Goal: Feedback & Contribution: Leave review/rating

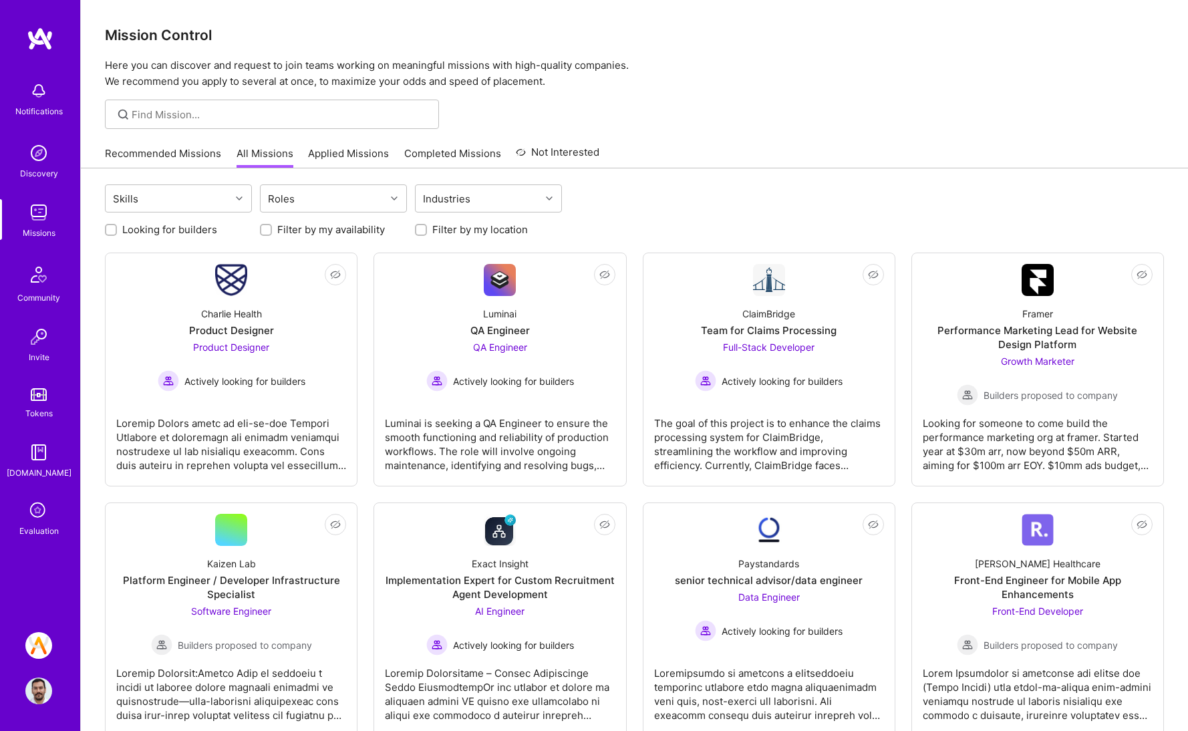
click at [45, 519] on icon at bounding box center [38, 510] width 25 height 25
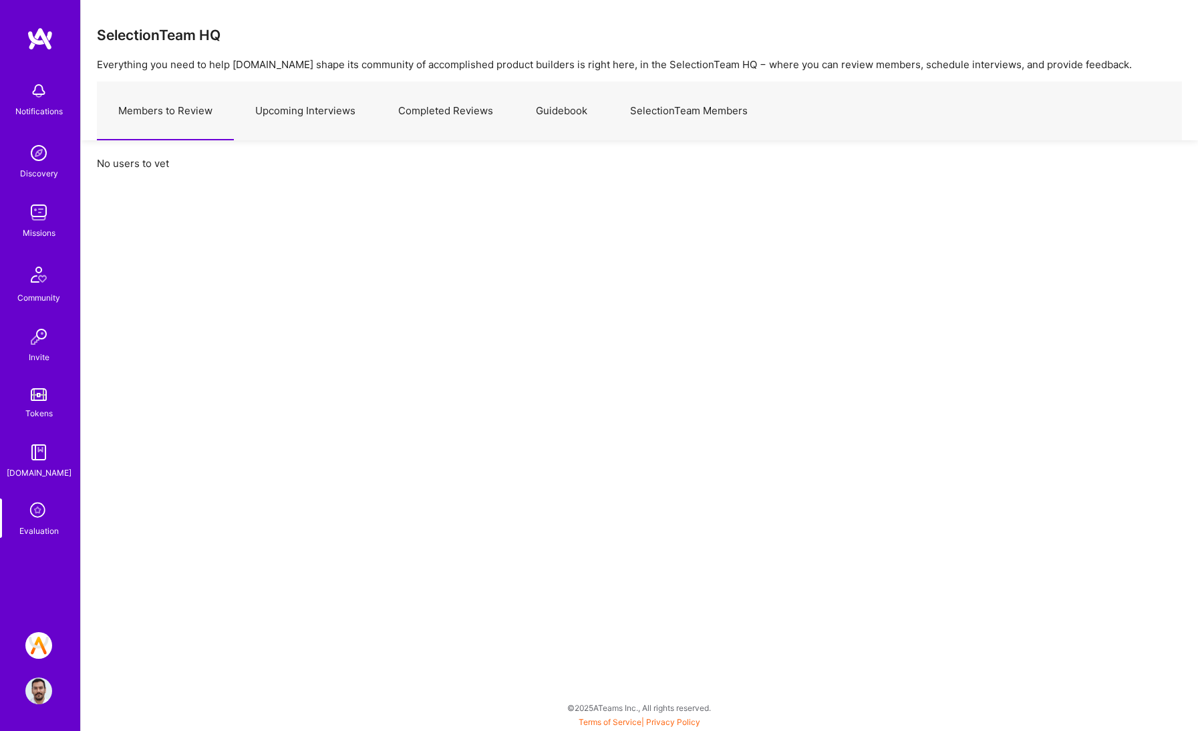
click at [327, 132] on link "Upcoming Interviews" at bounding box center [305, 111] width 143 height 58
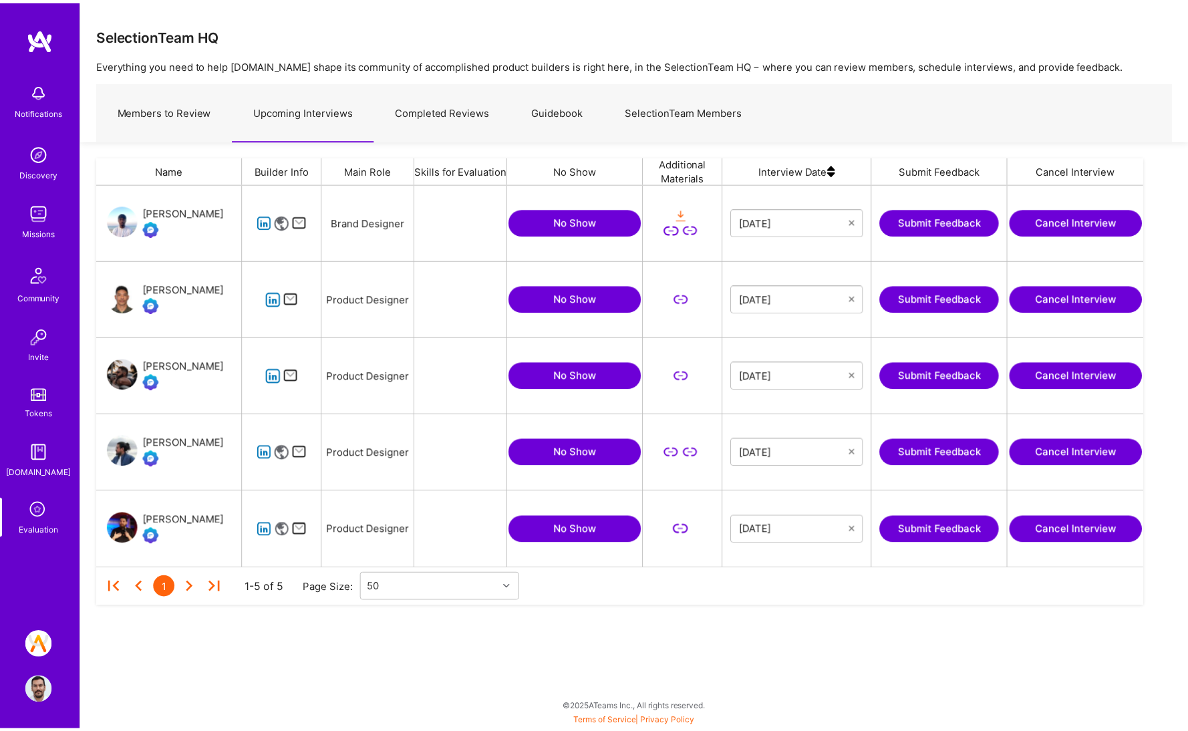
scroll to position [374, 1045]
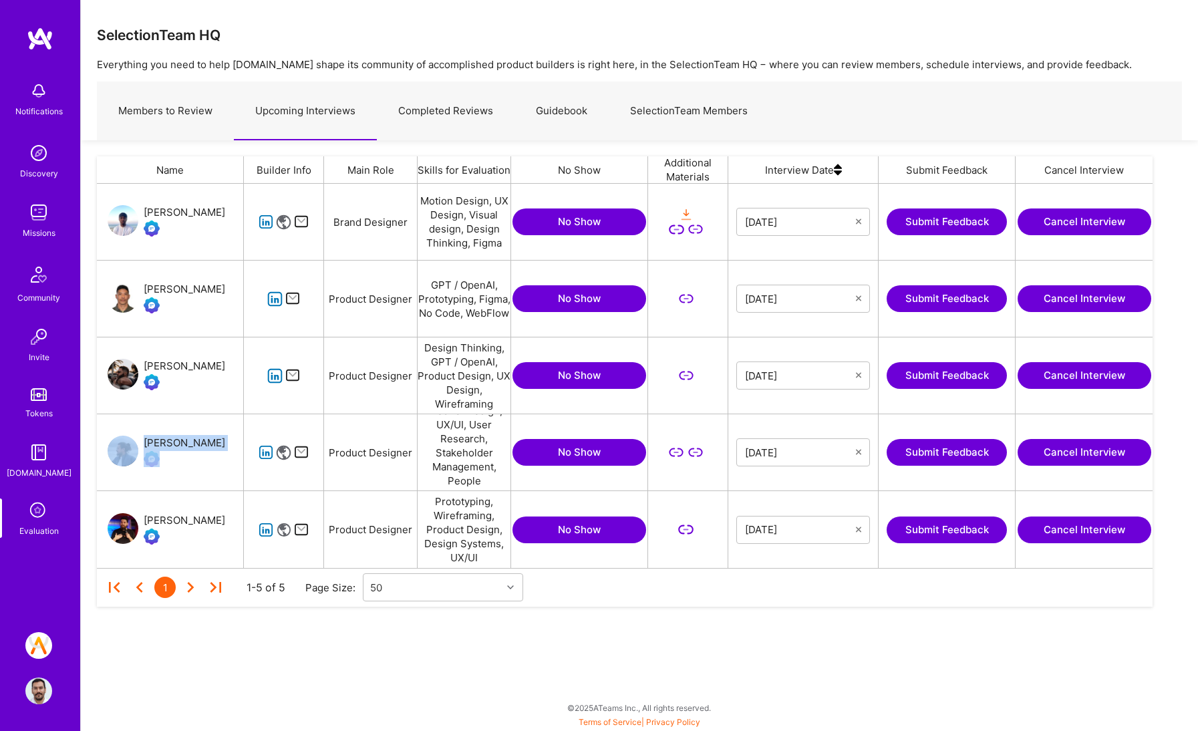
click at [929, 454] on button "Submit Feedback" at bounding box center [946, 452] width 120 height 27
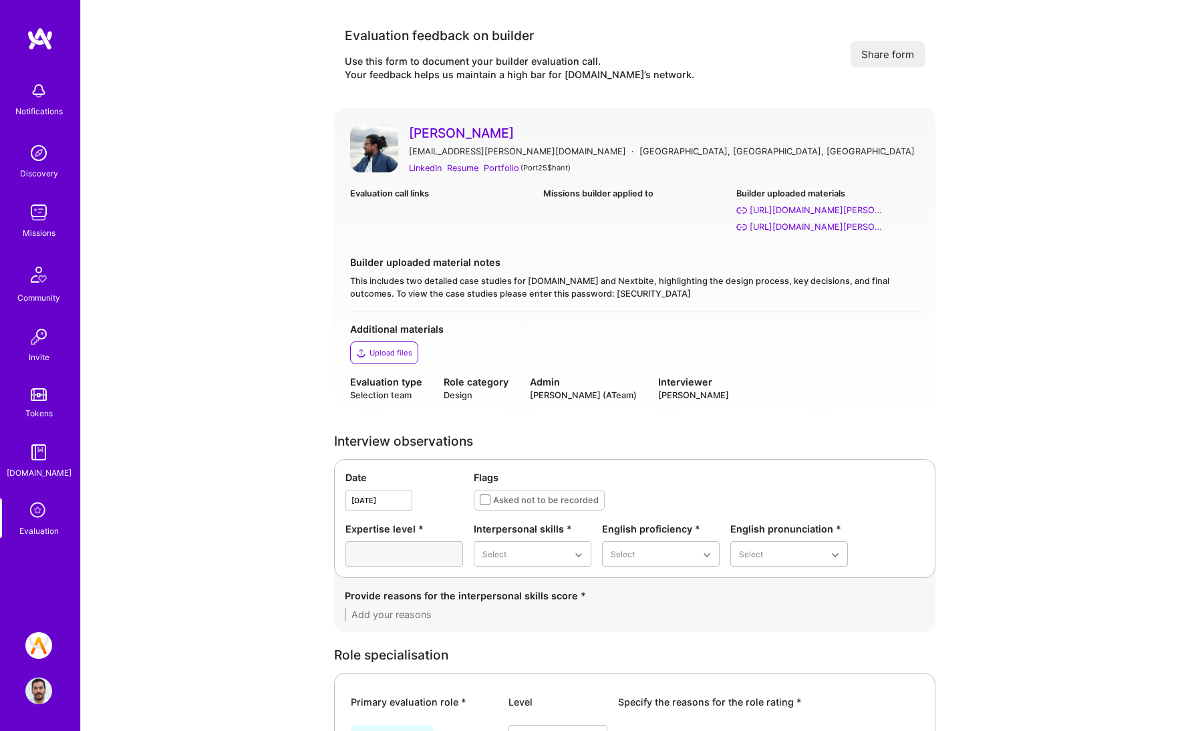
scroll to position [256, 0]
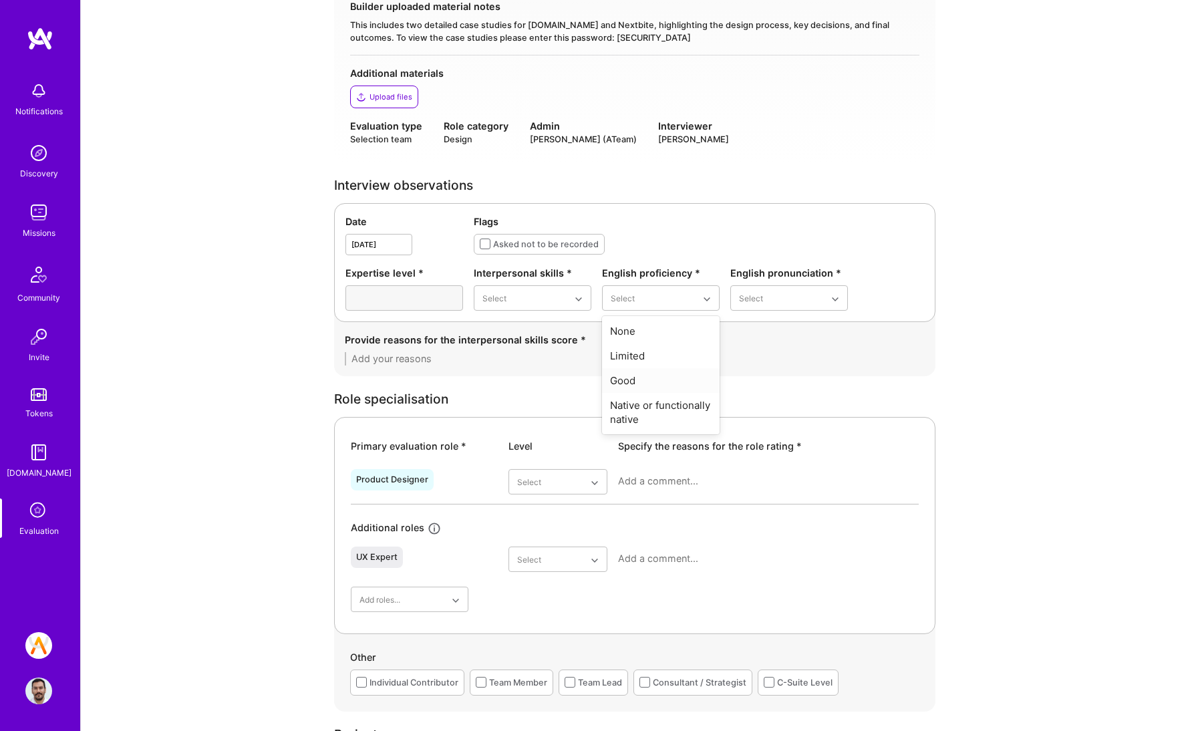
click at [662, 386] on div "Good" at bounding box center [661, 380] width 118 height 25
click at [746, 385] on div "Good" at bounding box center [789, 380] width 118 height 25
drag, startPoint x: 646, startPoint y: 385, endPoint x: 649, endPoint y: 373, distance: 12.3
click at [646, 385] on div "Native or functionally native" at bounding box center [661, 387] width 118 height 39
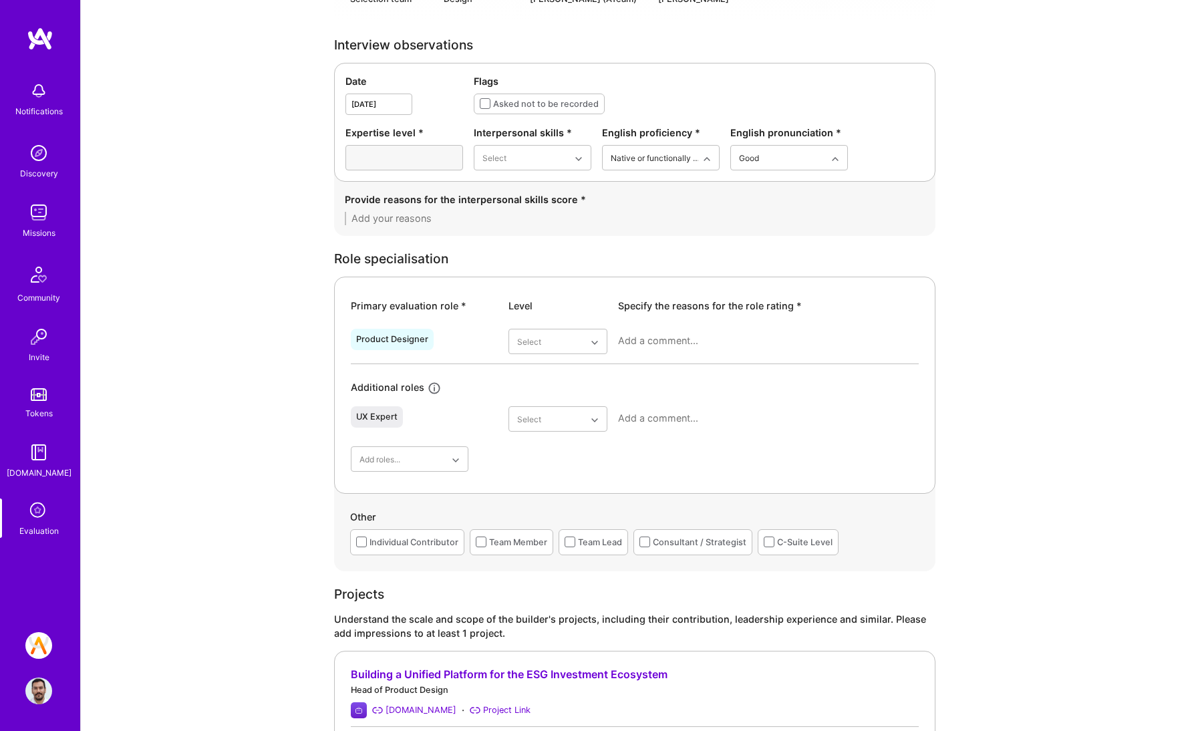
scroll to position [552, 0]
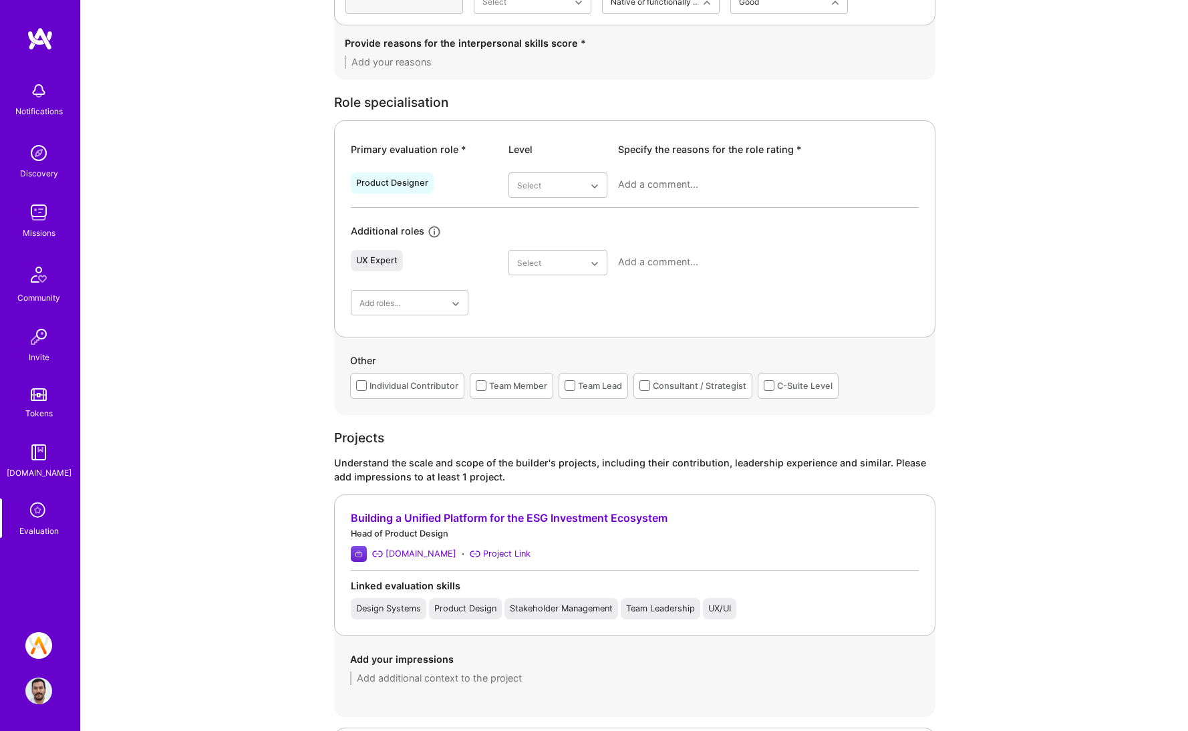
click at [442, 389] on div "Individual Contributor" at bounding box center [413, 386] width 89 height 14
click at [709, 391] on div "Consultant / Strategist" at bounding box center [700, 386] width 94 height 14
click at [532, 381] on div "Team Member" at bounding box center [518, 386] width 58 height 14
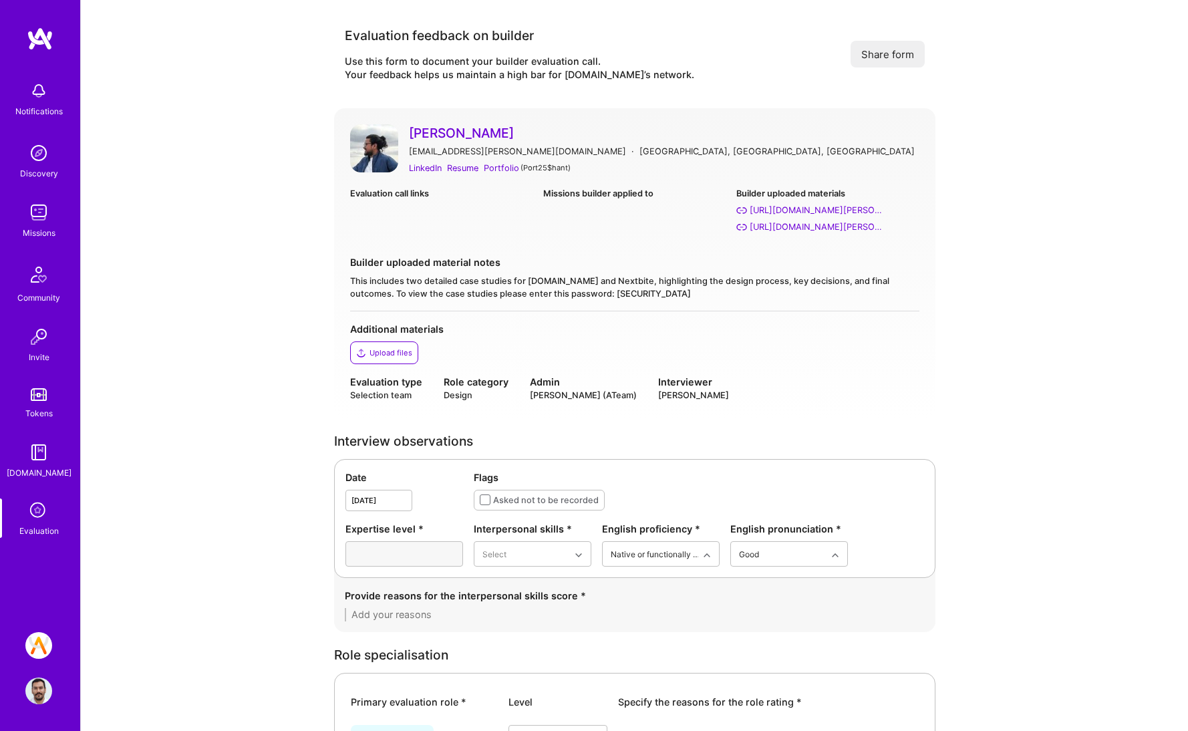
scroll to position [288, 0]
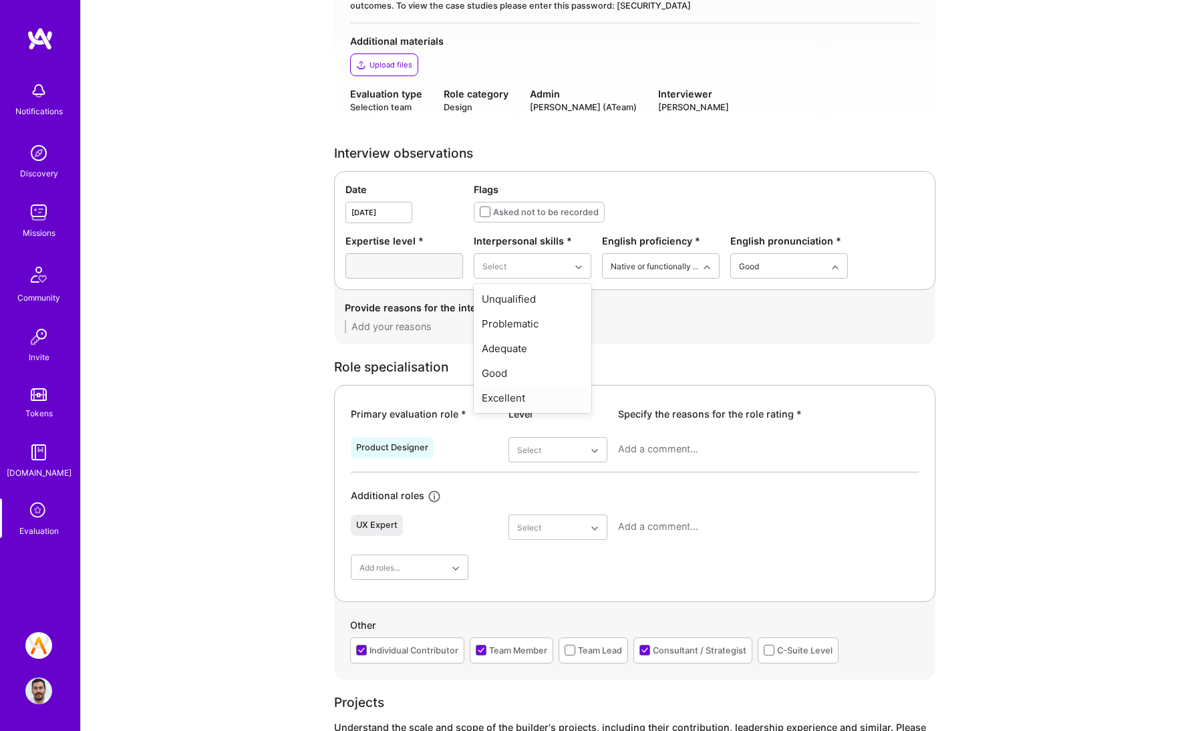
click at [528, 390] on div "Excellent" at bounding box center [533, 397] width 118 height 25
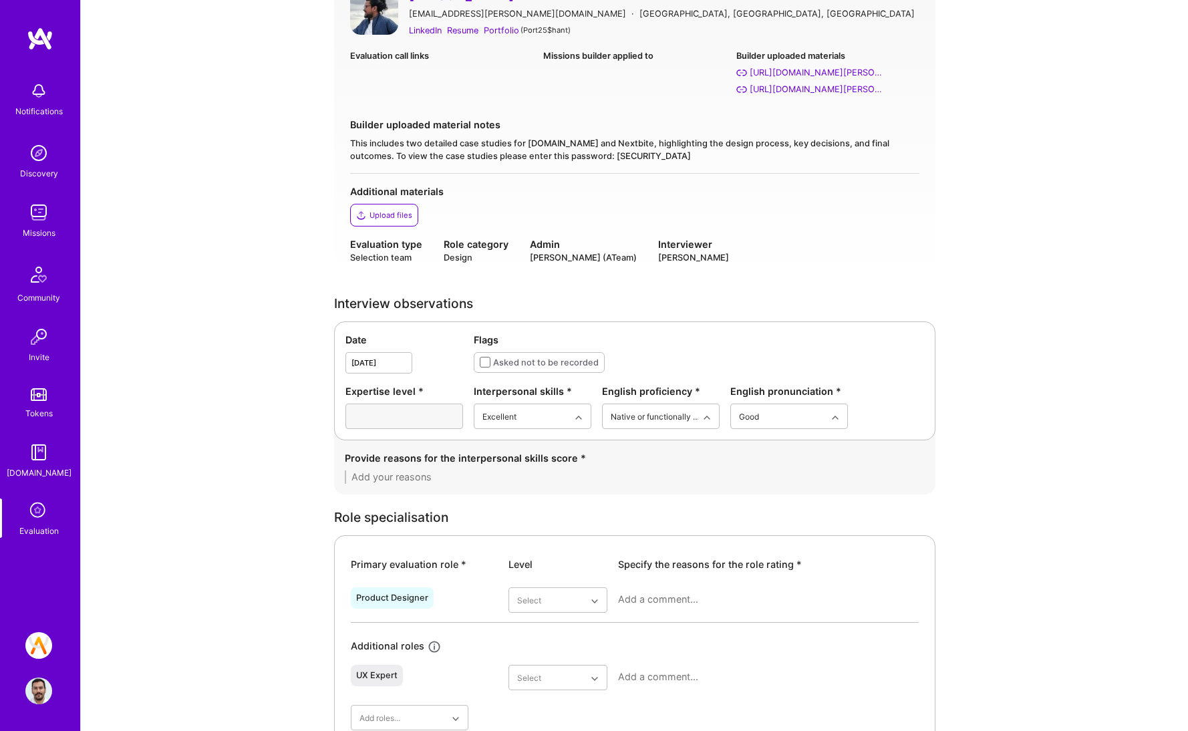
scroll to position [308, 0]
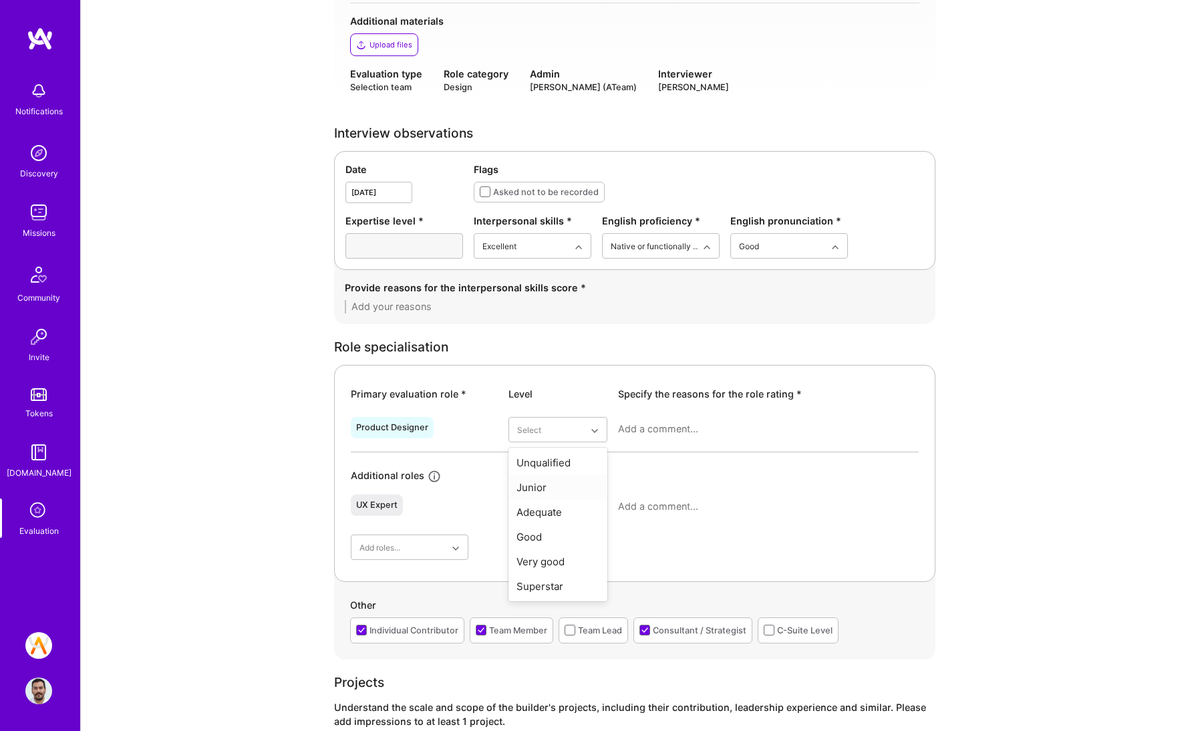
click at [562, 489] on div "Junior" at bounding box center [557, 487] width 99 height 25
click at [710, 428] on textarea at bounding box center [768, 428] width 301 height 13
